Goal: Task Accomplishment & Management: Complete application form

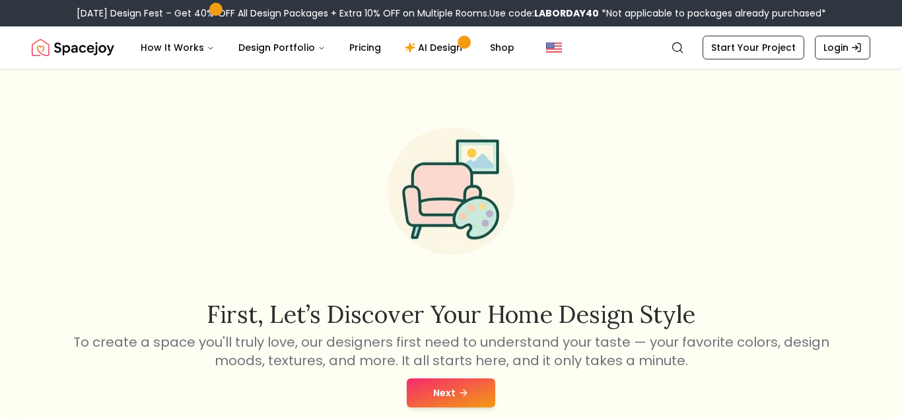
click at [448, 388] on button "Next" at bounding box center [451, 393] width 89 height 29
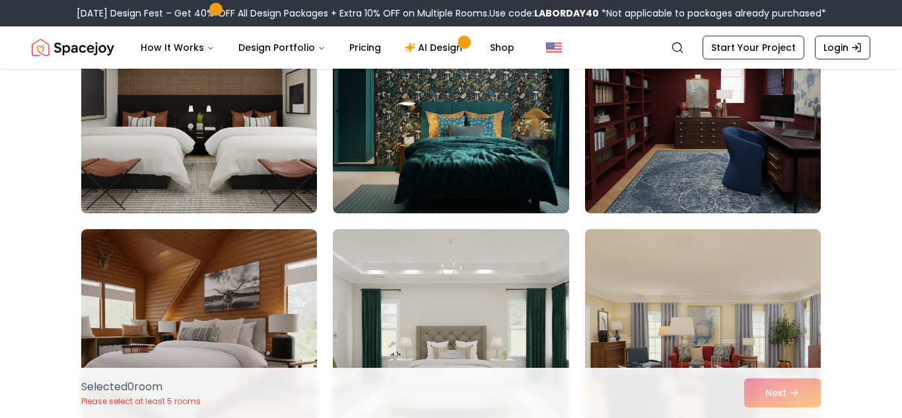
scroll to position [1556, 0]
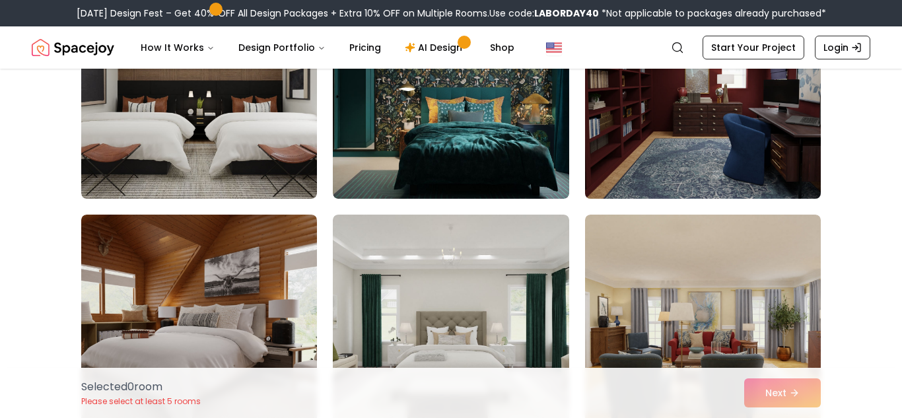
click at [651, 108] on img at bounding box center [703, 93] width 248 height 222
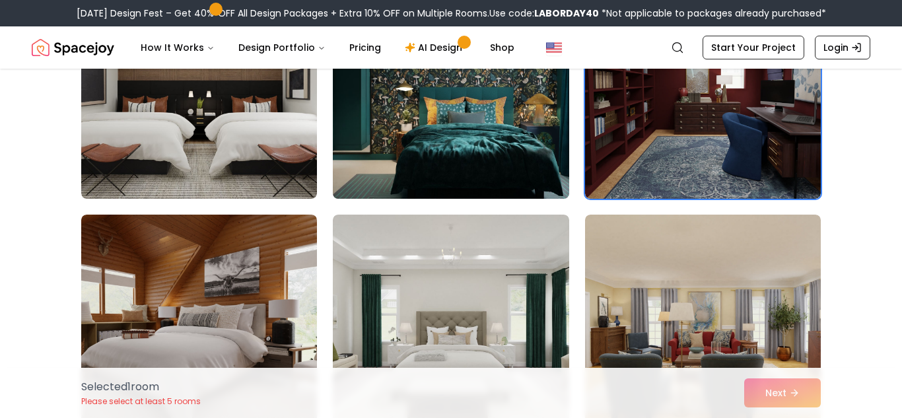
click at [552, 115] on img at bounding box center [451, 93] width 248 height 222
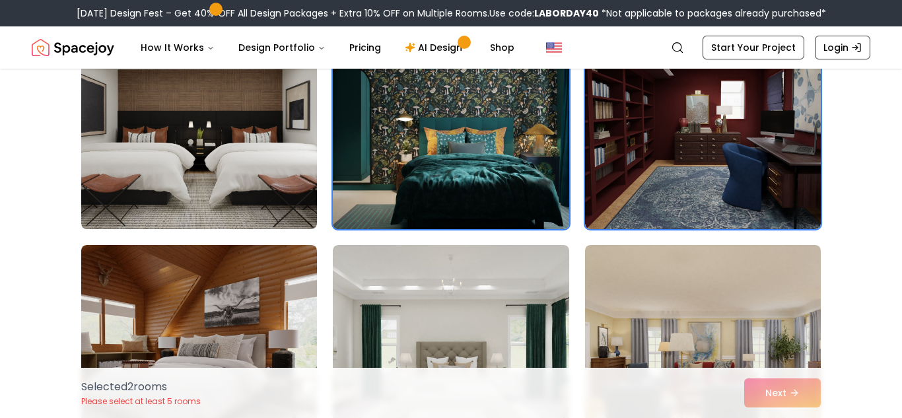
scroll to position [1530, 0]
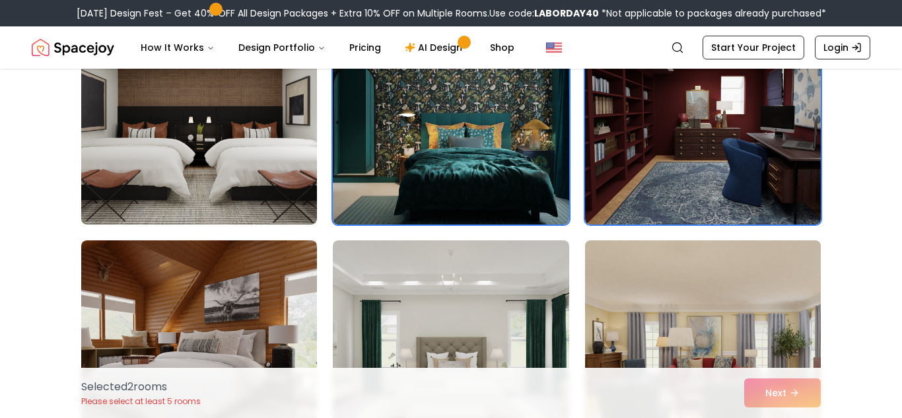
click at [671, 309] on img at bounding box center [703, 346] width 248 height 222
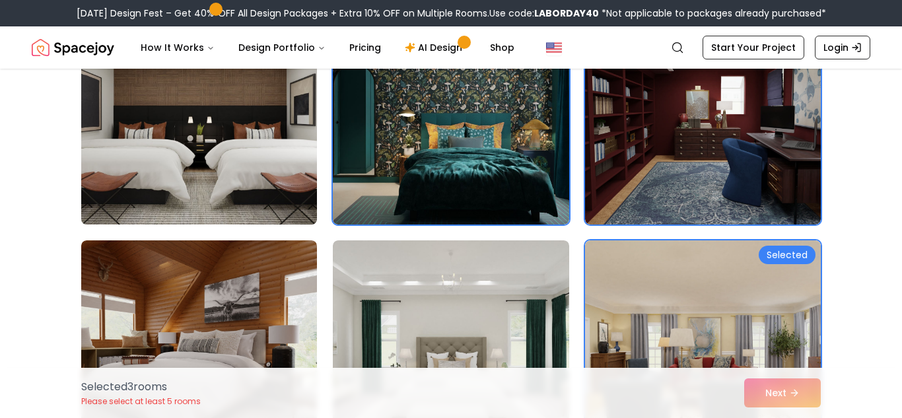
click at [107, 119] on img at bounding box center [199, 119] width 248 height 222
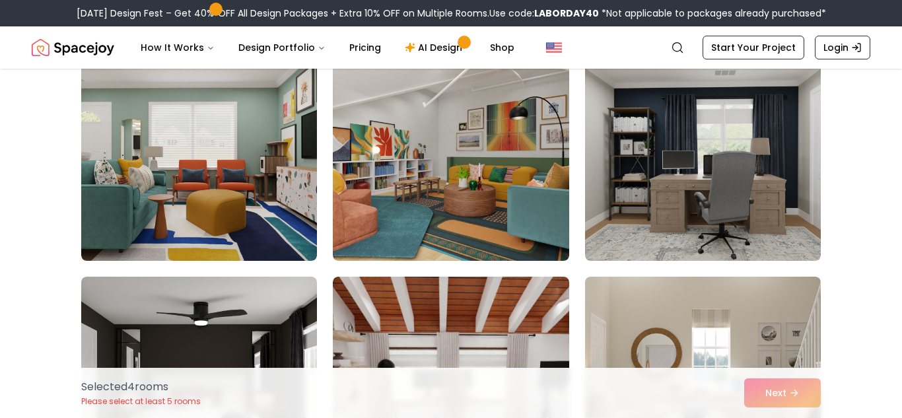
scroll to position [2401, 0]
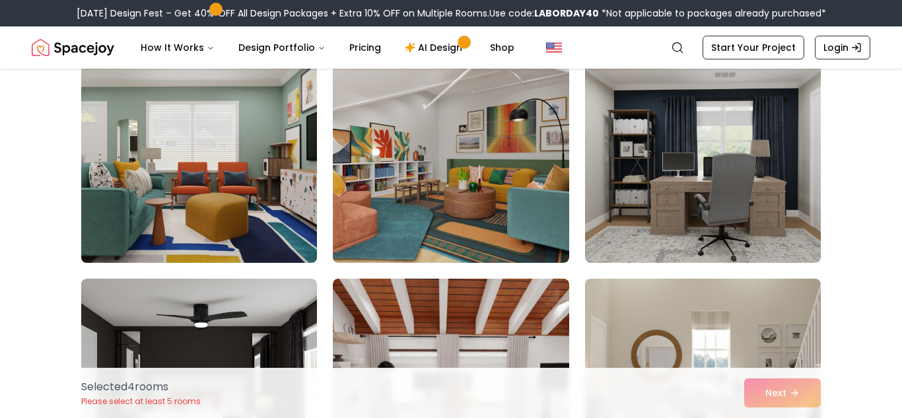
click at [268, 191] on img at bounding box center [199, 157] width 248 height 222
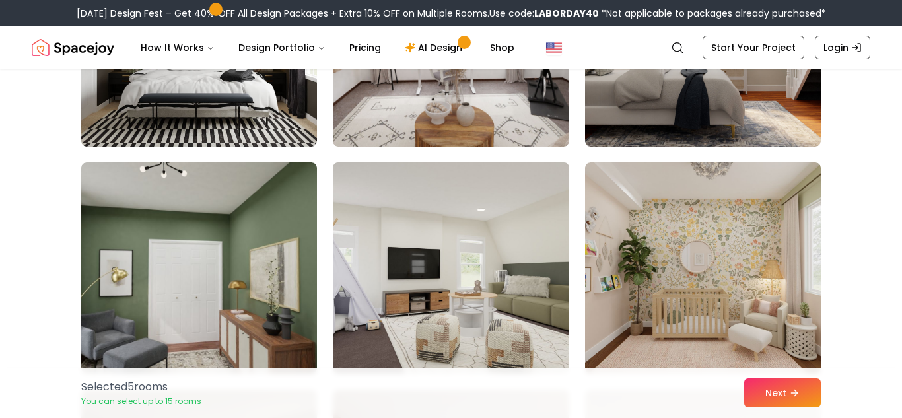
scroll to position [2740, 0]
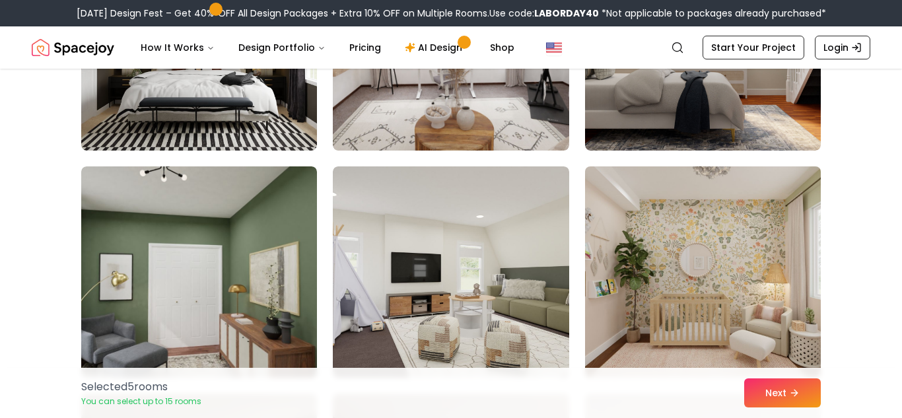
click at [756, 277] on img at bounding box center [703, 272] width 248 height 222
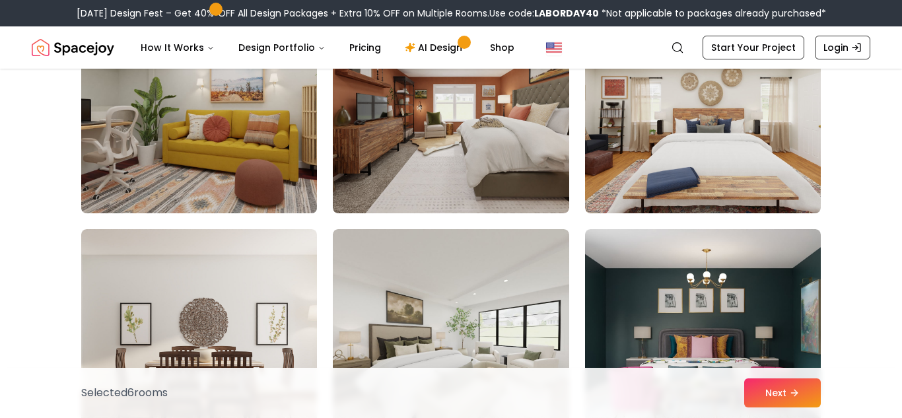
scroll to position [3131, 0]
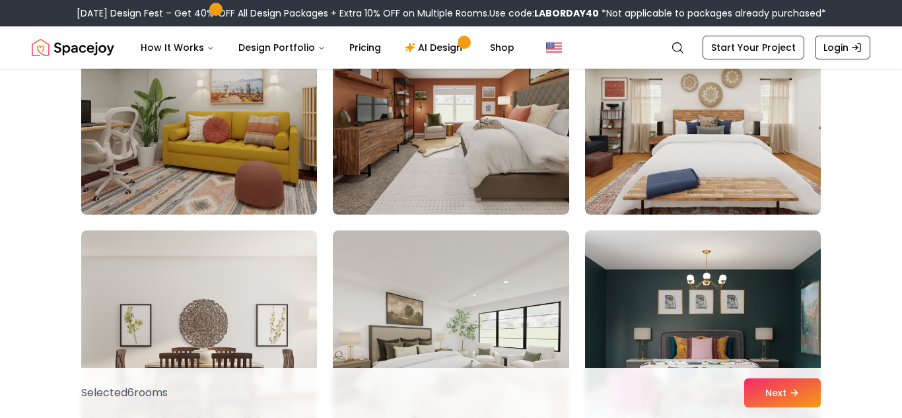
click at [228, 153] on img at bounding box center [199, 109] width 248 height 222
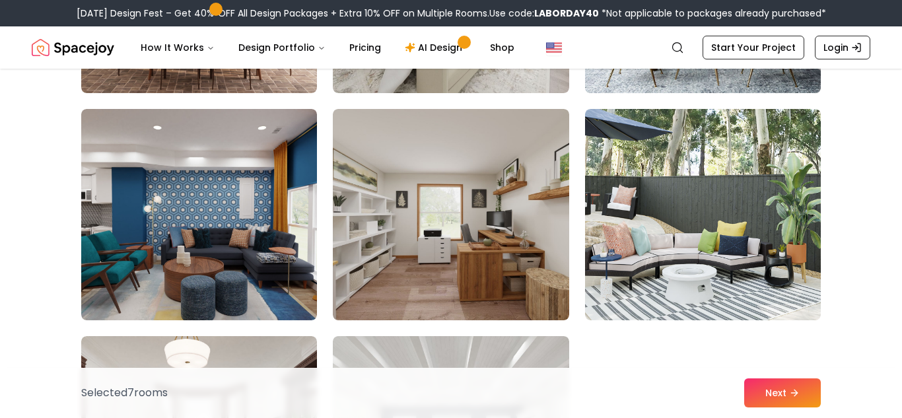
scroll to position [3494, 0]
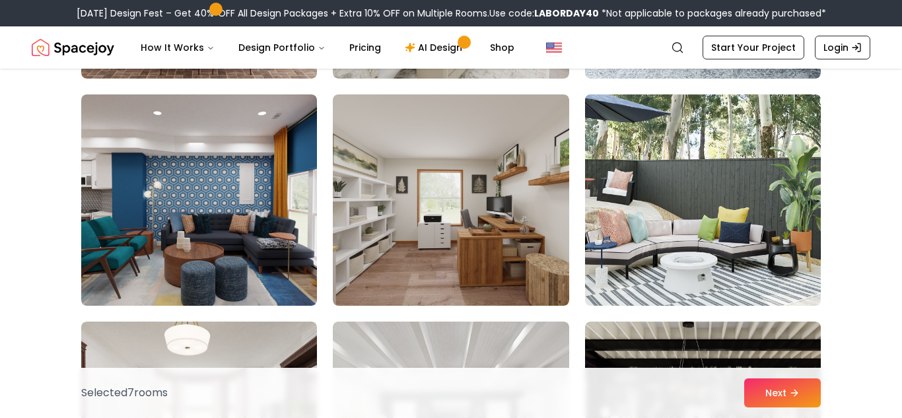
click at [728, 221] on img at bounding box center [703, 200] width 248 height 222
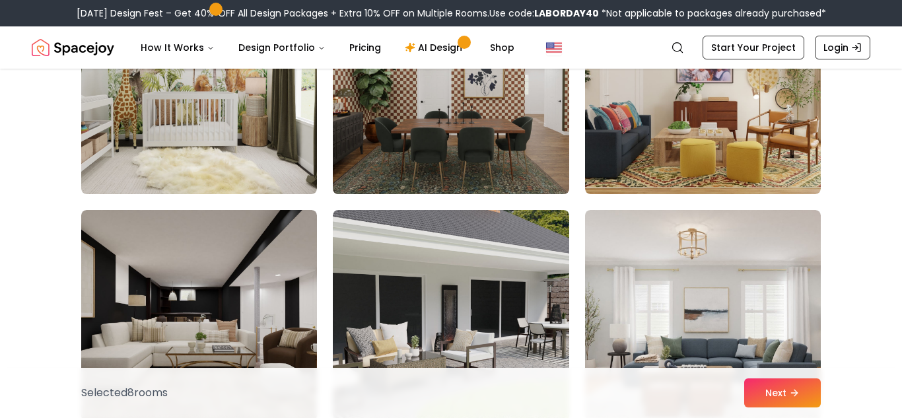
scroll to position [4288, 0]
click at [470, 118] on img at bounding box center [451, 88] width 248 height 222
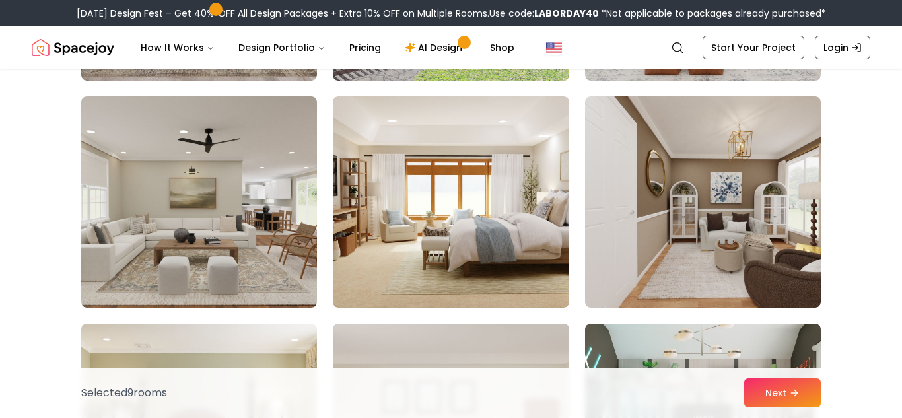
scroll to position [4638, 0]
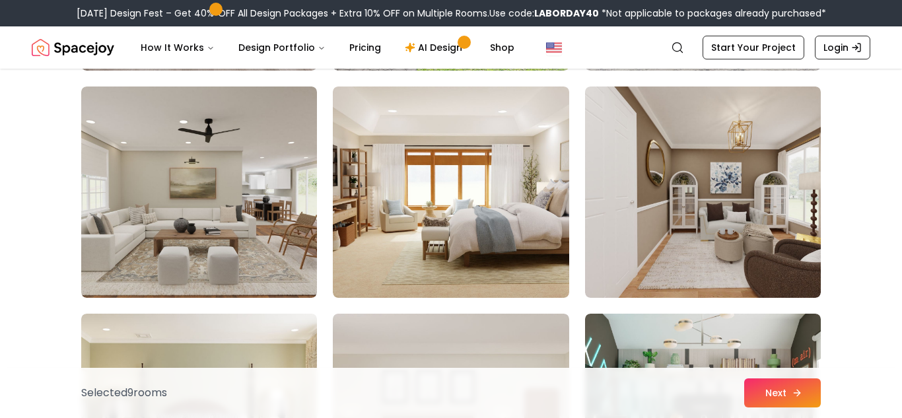
click at [772, 398] on button "Next" at bounding box center [783, 393] width 77 height 29
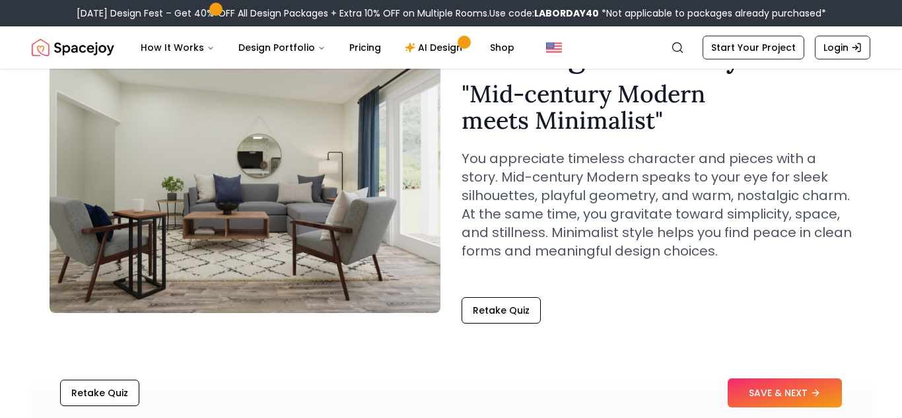
scroll to position [91, 0]
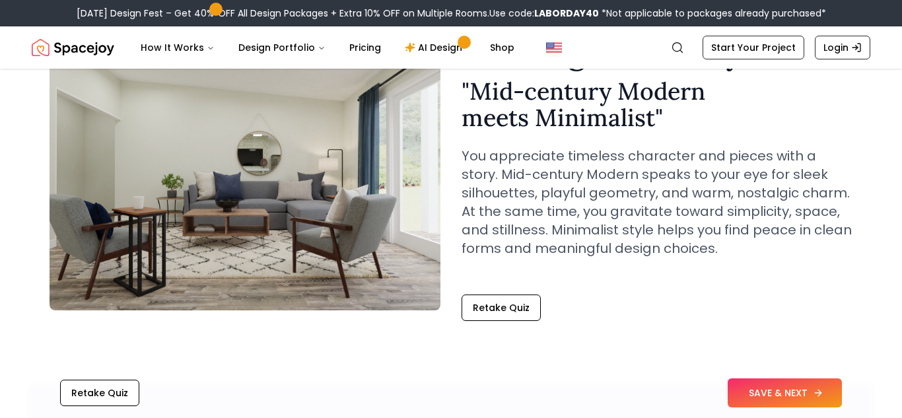
click at [762, 388] on button "SAVE & NEXT" at bounding box center [785, 393] width 114 height 29
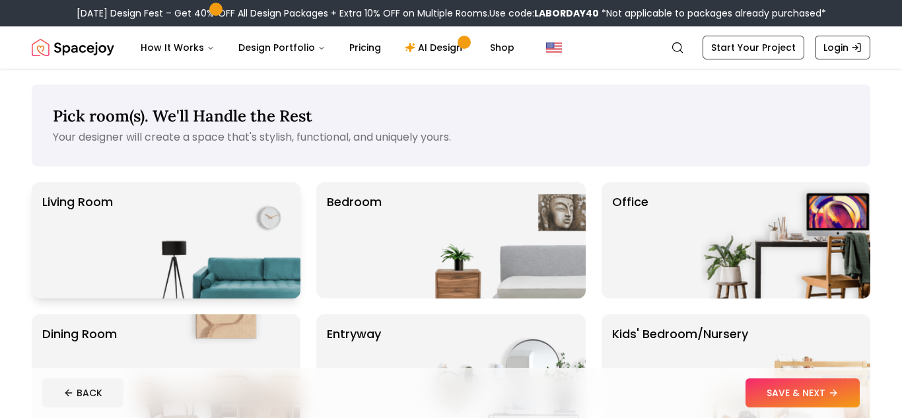
click at [184, 270] on img at bounding box center [215, 240] width 169 height 116
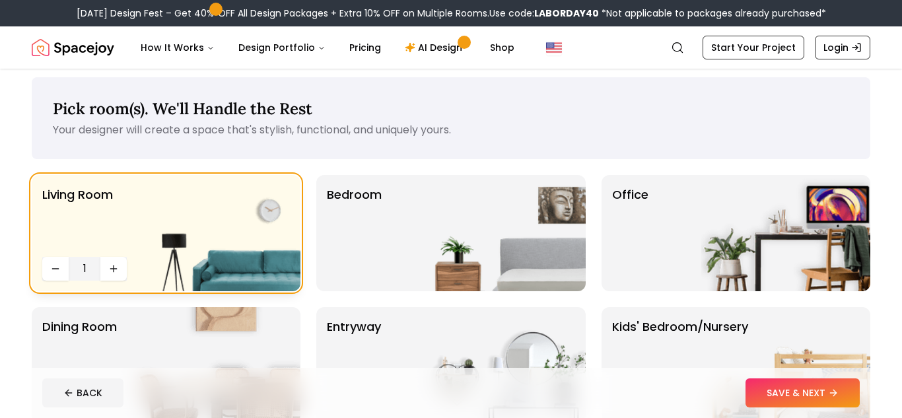
scroll to position [3, 0]
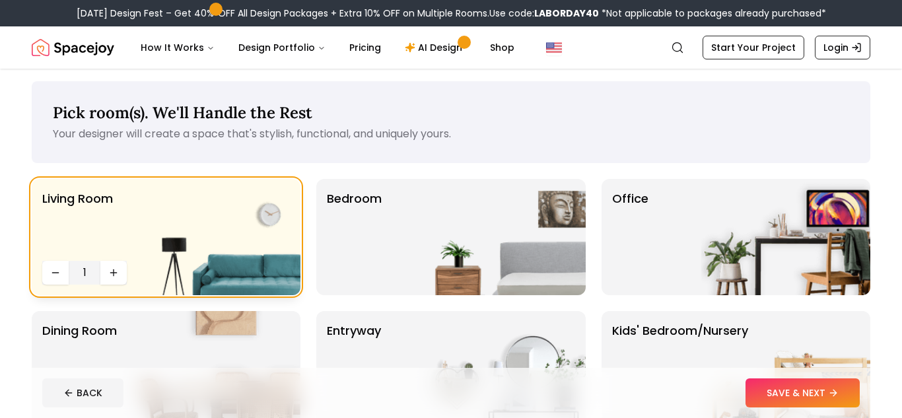
click at [140, 262] on img at bounding box center [215, 237] width 169 height 116
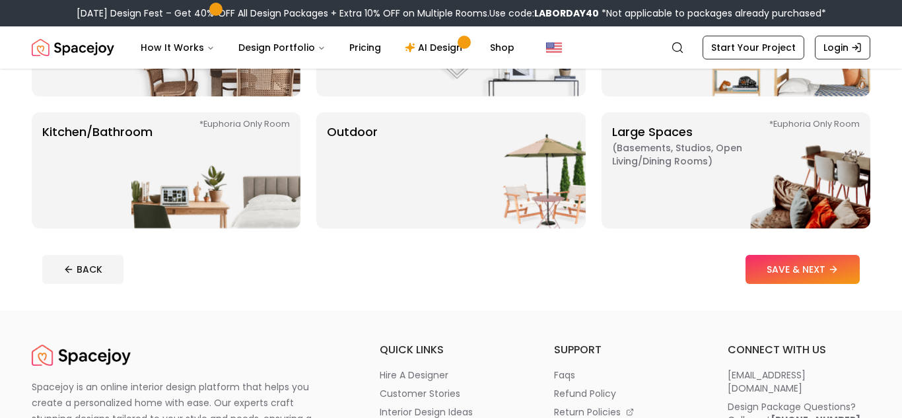
scroll to position [331, 0]
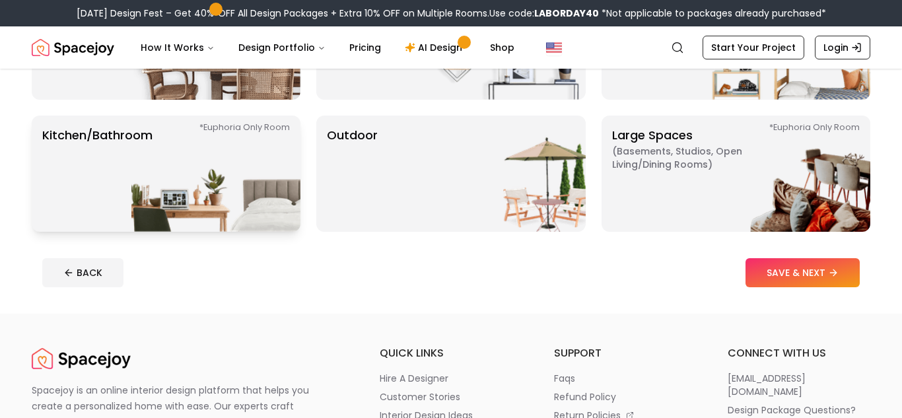
click at [134, 157] on img at bounding box center [215, 174] width 169 height 116
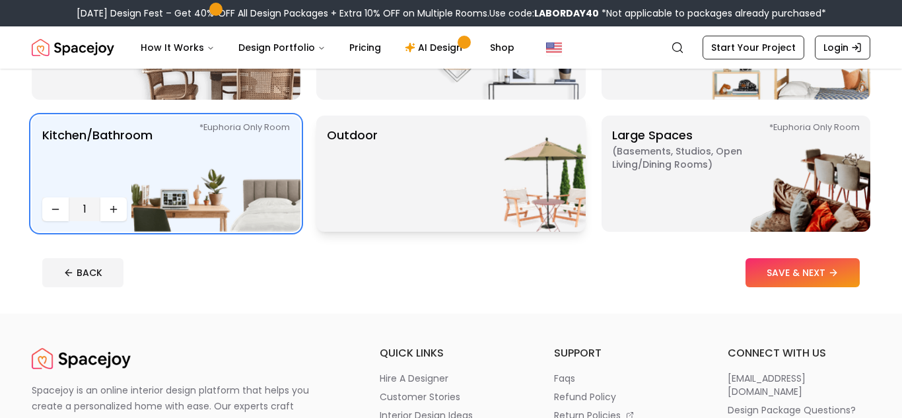
click at [428, 172] on img at bounding box center [501, 174] width 169 height 116
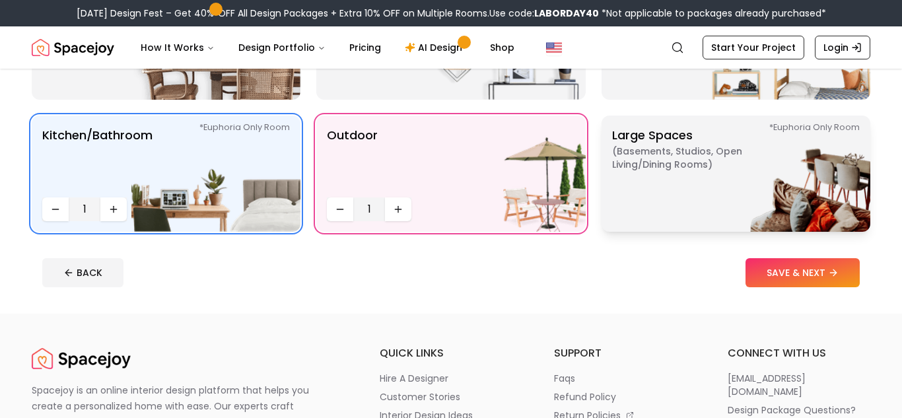
click at [784, 173] on img at bounding box center [786, 174] width 169 height 116
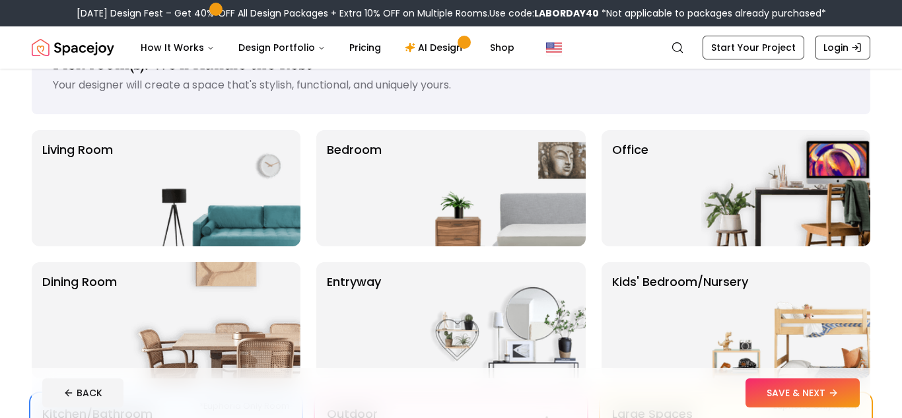
scroll to position [48, 0]
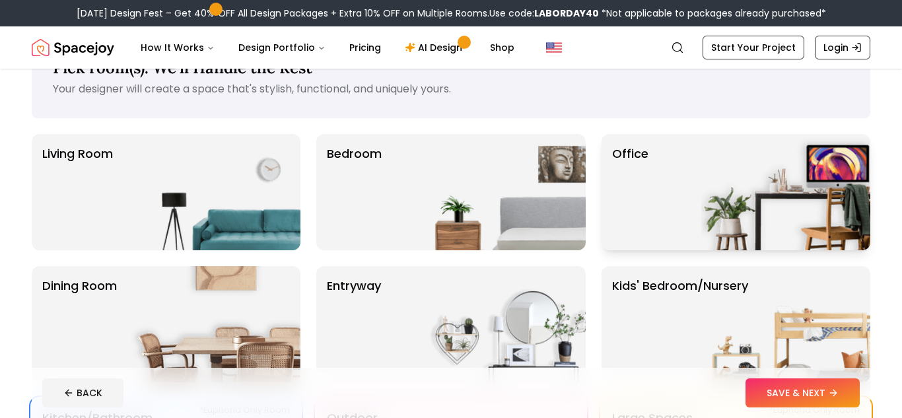
click at [783, 174] on img at bounding box center [786, 192] width 169 height 116
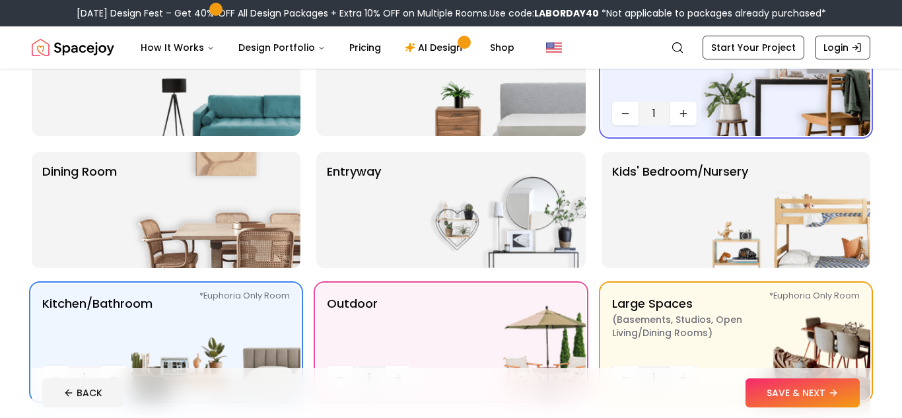
scroll to position [178, 0]
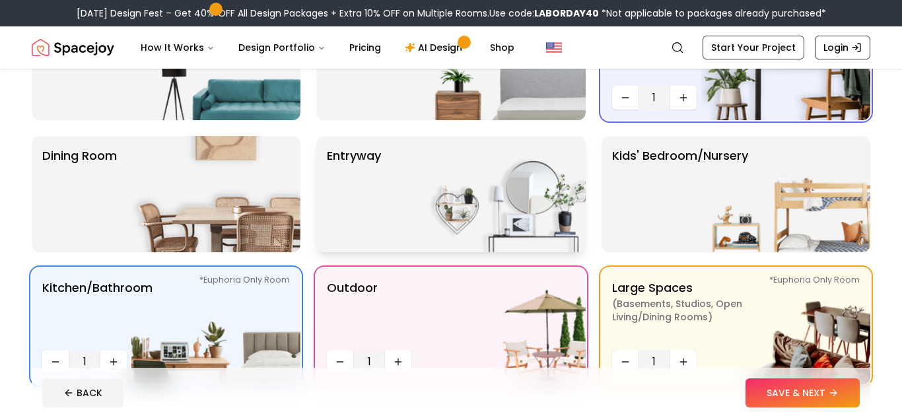
click at [512, 177] on img at bounding box center [501, 194] width 169 height 116
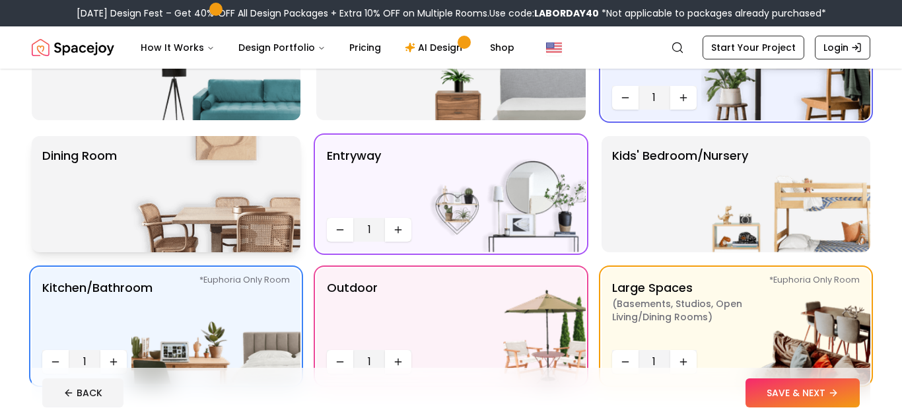
click at [217, 170] on img at bounding box center [215, 194] width 169 height 116
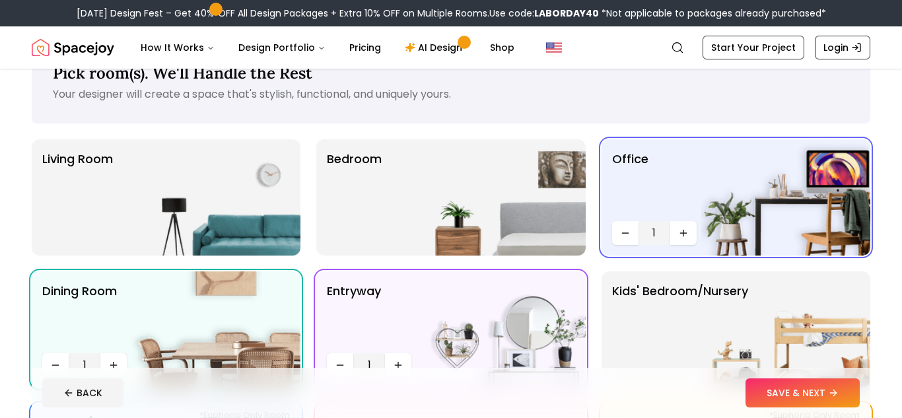
scroll to position [38, 0]
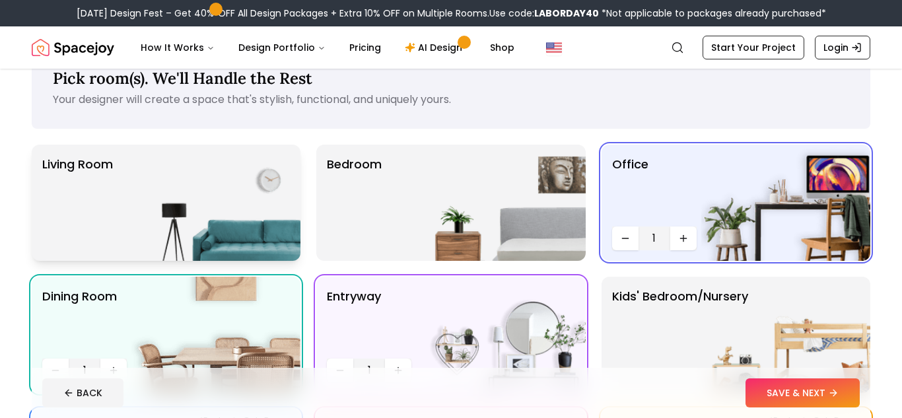
click at [249, 178] on img at bounding box center [215, 203] width 169 height 116
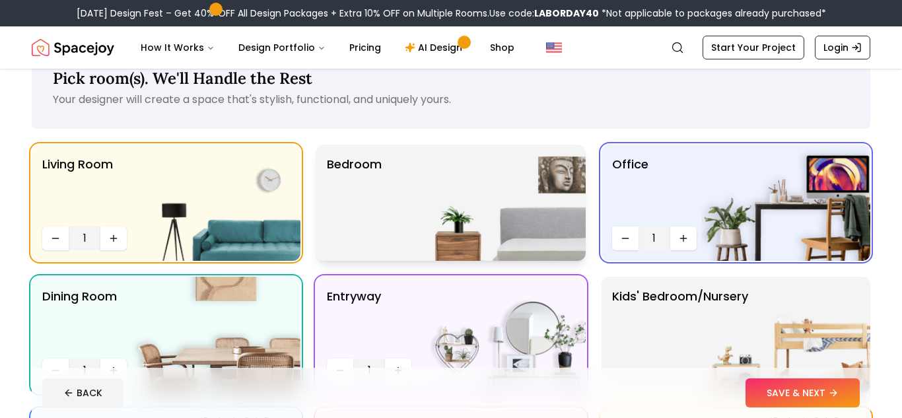
click at [359, 195] on p "Bedroom" at bounding box center [354, 202] width 55 height 95
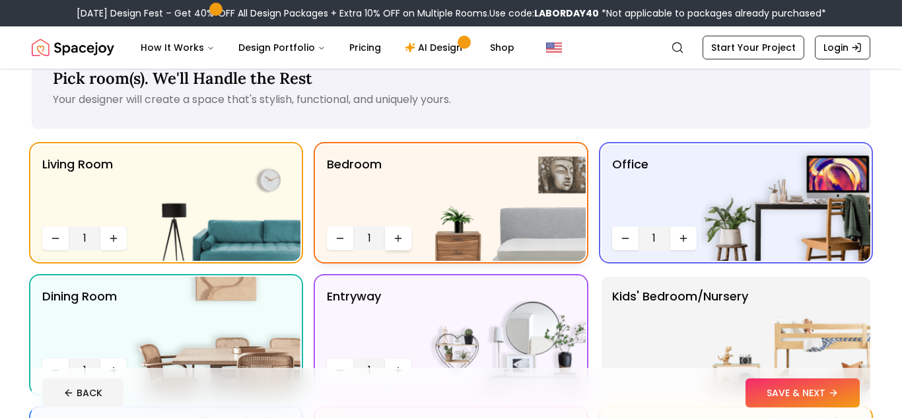
click at [403, 237] on icon "Increase quantity" at bounding box center [398, 238] width 11 height 11
click at [402, 237] on icon "Increase quantity" at bounding box center [398, 238] width 11 height 11
click at [401, 237] on icon "Increase quantity" at bounding box center [398, 238] width 11 height 11
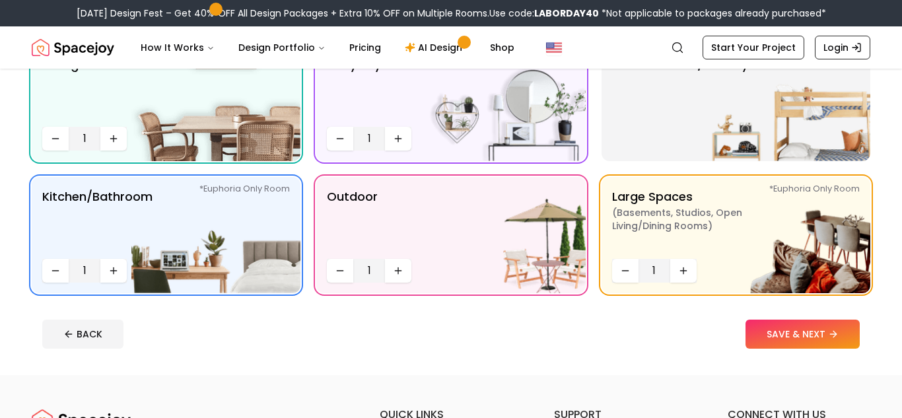
scroll to position [276, 0]
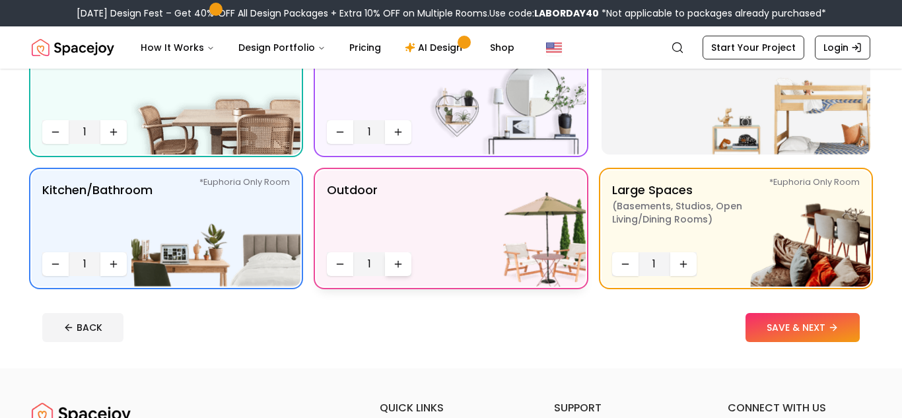
click at [409, 266] on button "Increase quantity" at bounding box center [398, 264] width 26 height 24
click at [408, 264] on button "Increase quantity" at bounding box center [398, 264] width 26 height 24
click at [116, 266] on icon "Increase quantity" at bounding box center [113, 264] width 11 height 11
click at [116, 263] on icon "Increase quantity" at bounding box center [113, 264] width 11 height 11
click at [115, 262] on icon "Increase quantity" at bounding box center [113, 264] width 11 height 11
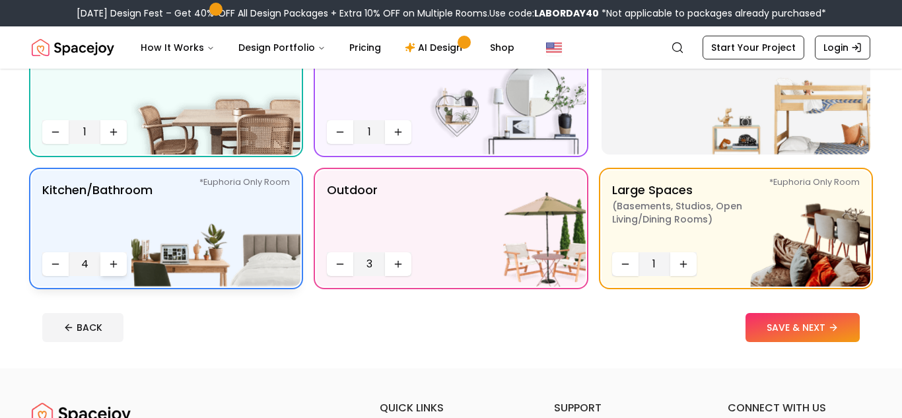
click at [114, 260] on icon "Increase quantity" at bounding box center [113, 264] width 11 height 11
click at [684, 266] on icon "Increase quantity" at bounding box center [684, 264] width 0 height 6
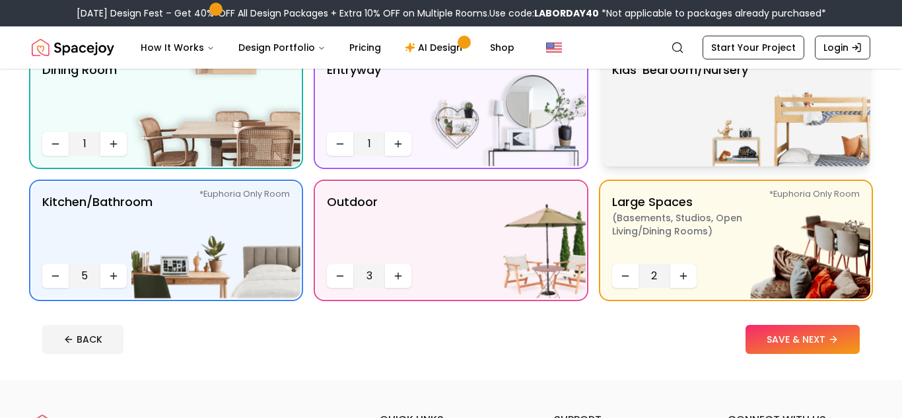
scroll to position [274, 0]
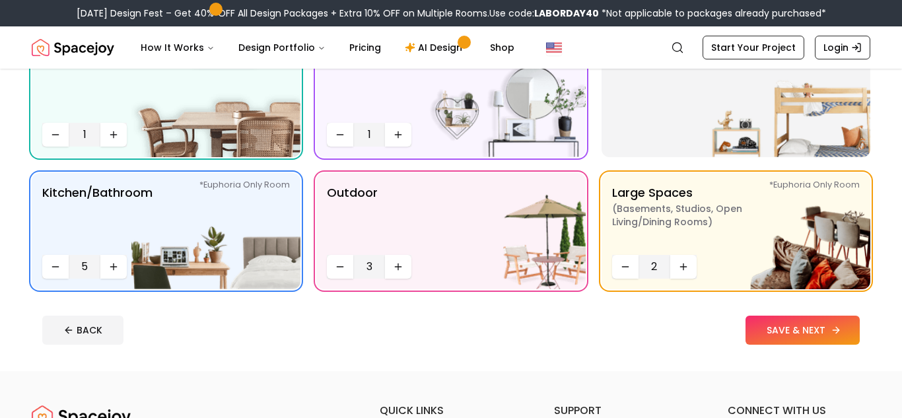
click at [824, 319] on button "SAVE & NEXT" at bounding box center [803, 330] width 114 height 29
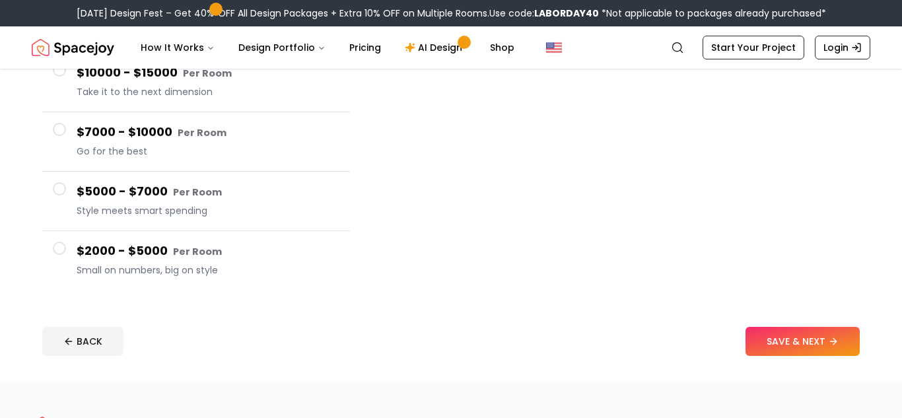
scroll to position [218, 0]
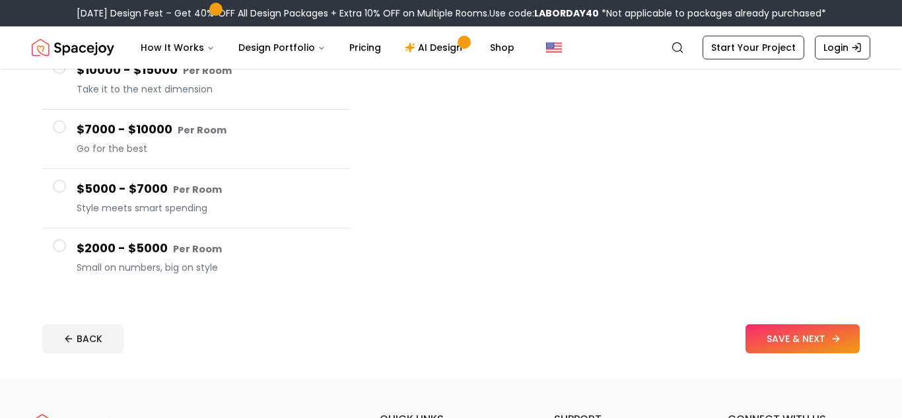
click at [838, 340] on icon at bounding box center [836, 339] width 11 height 11
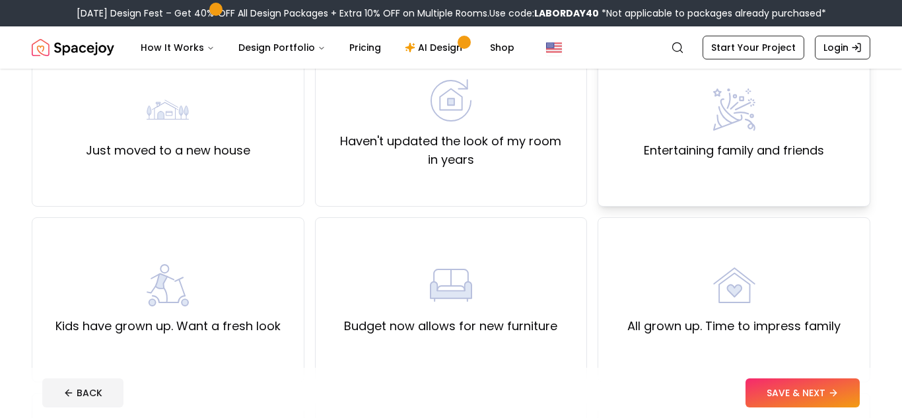
scroll to position [143, 0]
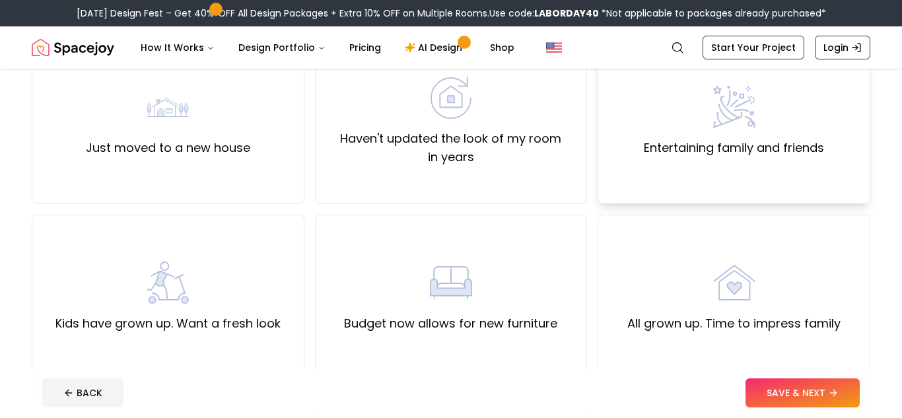
click at [750, 131] on div "Entertaining family and friends" at bounding box center [734, 121] width 180 height 71
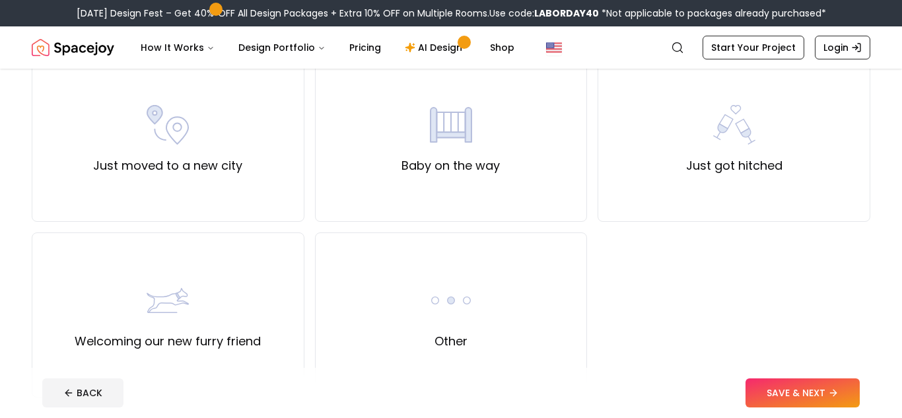
scroll to position [478, 0]
click at [447, 306] on img at bounding box center [451, 300] width 42 height 42
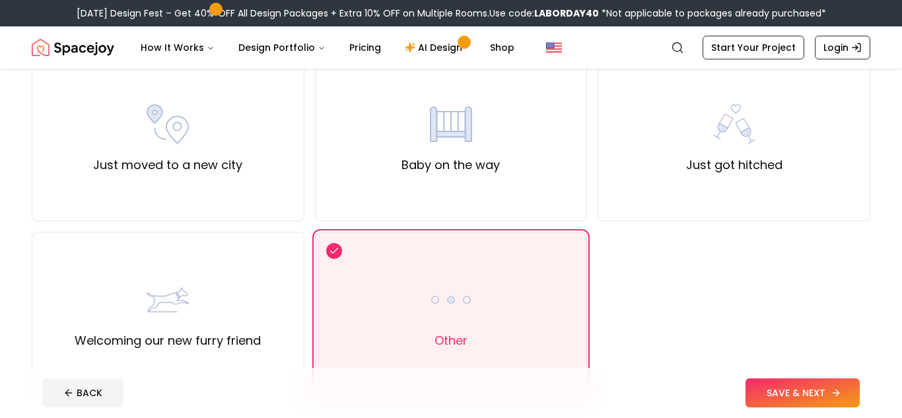
click at [816, 396] on button "SAVE & NEXT" at bounding box center [803, 393] width 114 height 29
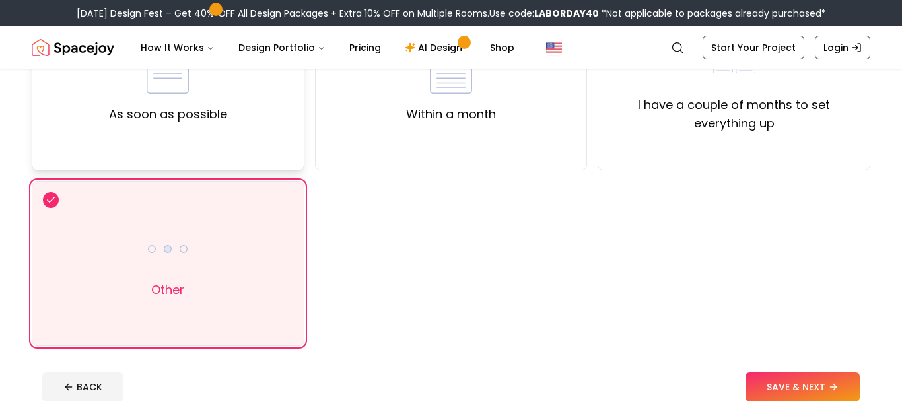
scroll to position [180, 0]
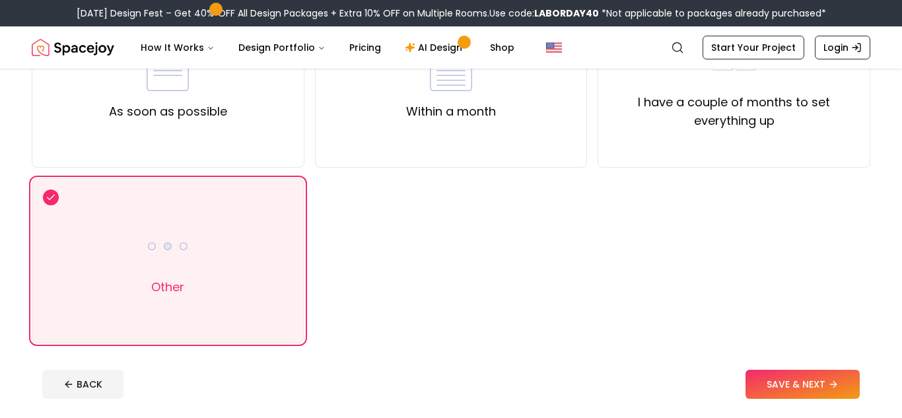
click at [784, 369] on footer "BACK SAVE & NEXT" at bounding box center [451, 384] width 839 height 50
click at [803, 371] on button "SAVE & NEXT" at bounding box center [803, 384] width 114 height 29
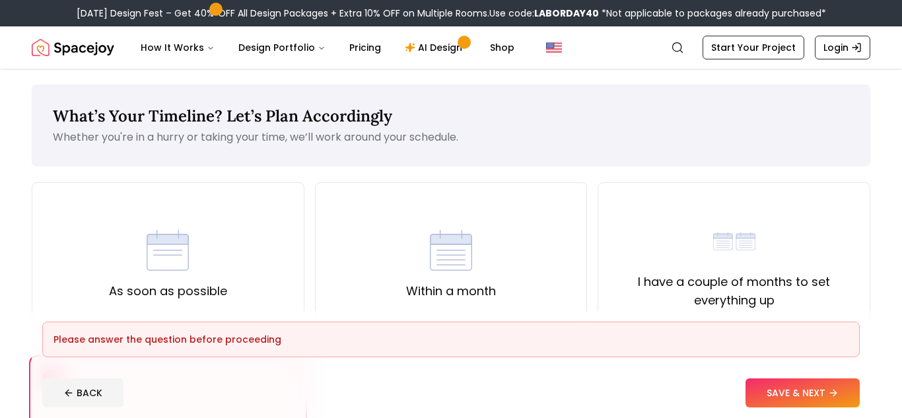
scroll to position [1, 0]
click at [230, 276] on div "As soon as possible" at bounding box center [168, 264] width 273 height 165
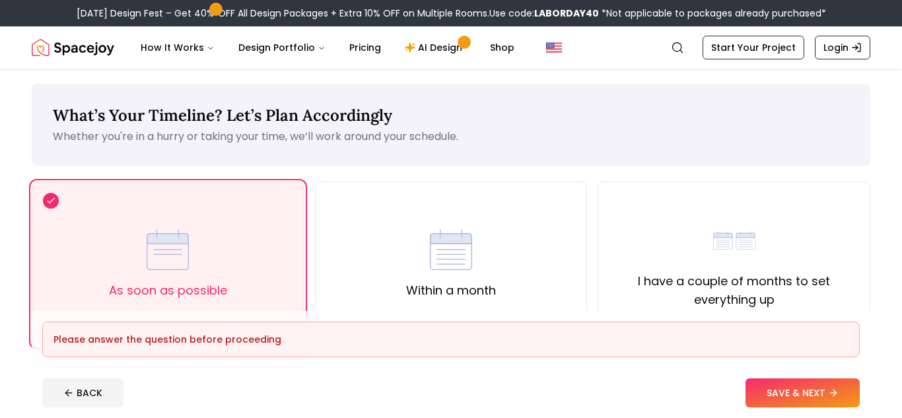
click at [249, 276] on div "As soon as possible" at bounding box center [168, 264] width 273 height 165
click at [48, 199] on icon at bounding box center [51, 201] width 11 height 16
